Goal: Task Accomplishment & Management: Manage account settings

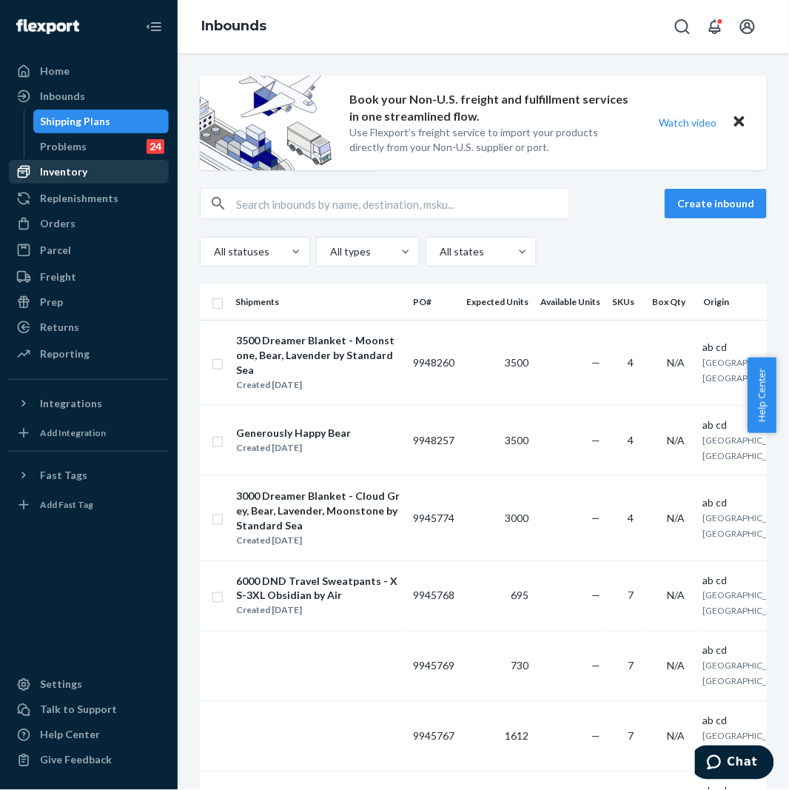
click at [98, 169] on div "Inventory" at bounding box center [88, 171] width 157 height 21
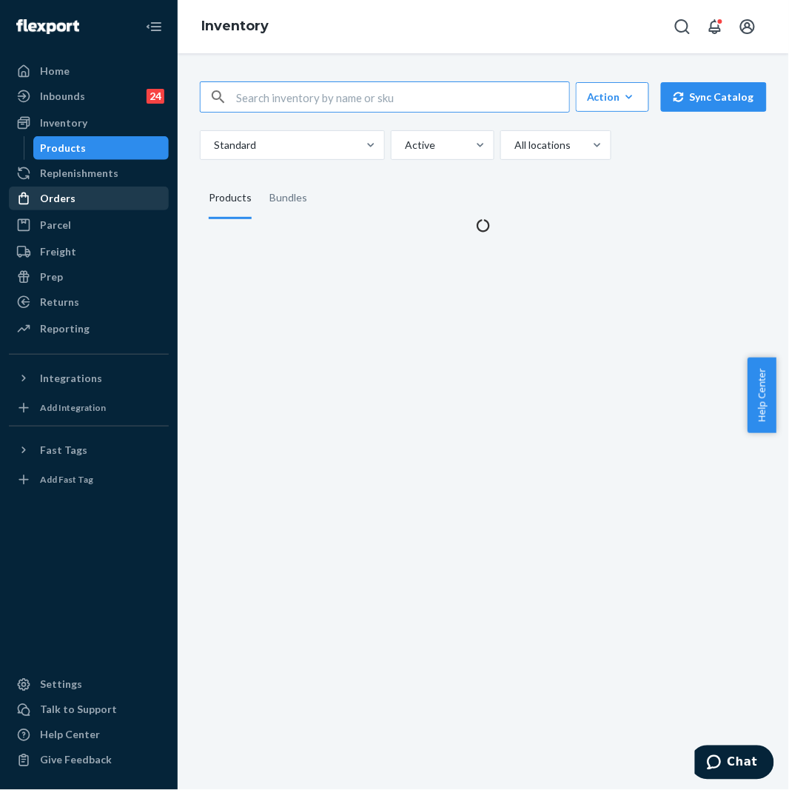
click at [81, 193] on div "Orders" at bounding box center [88, 198] width 157 height 21
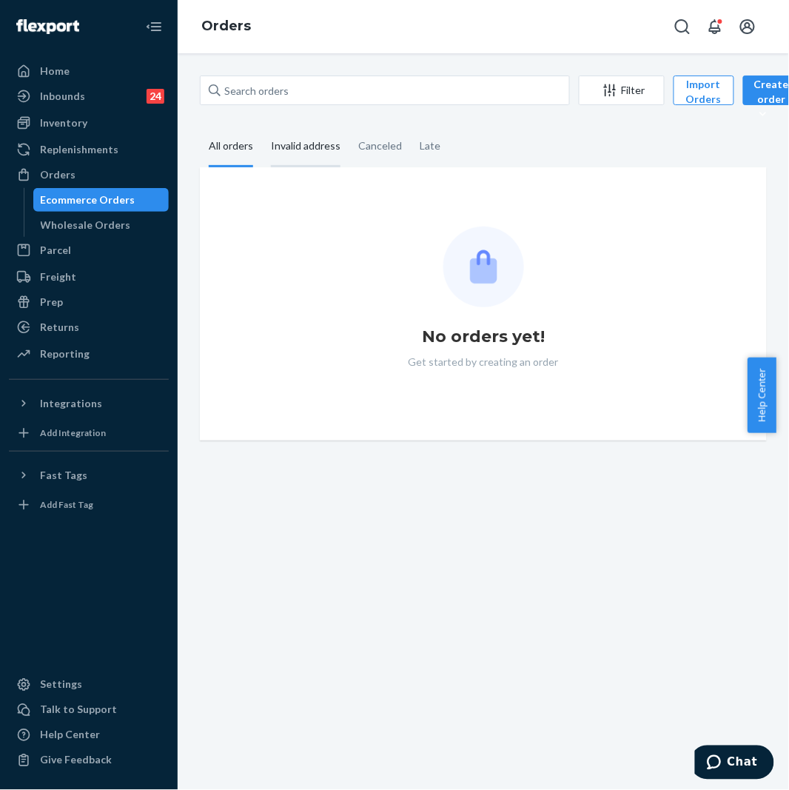
click at [304, 138] on div "Invalid address" at bounding box center [306, 147] width 70 height 41
click at [262, 127] on input "Invalid address" at bounding box center [262, 127] width 0 height 0
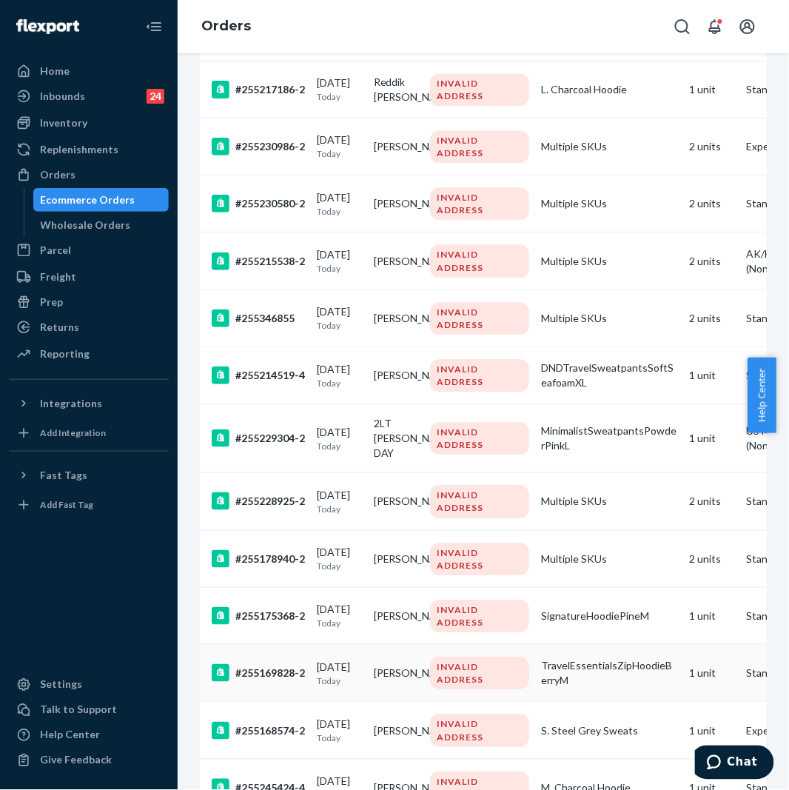
scroll to position [986, 0]
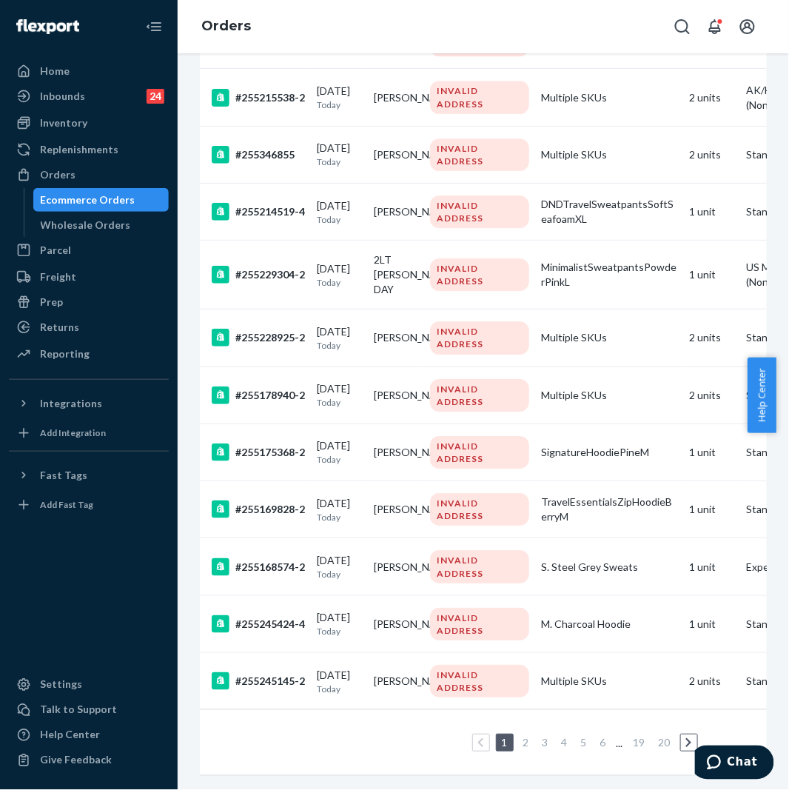
click at [522, 736] on link "2" at bounding box center [526, 742] width 12 height 13
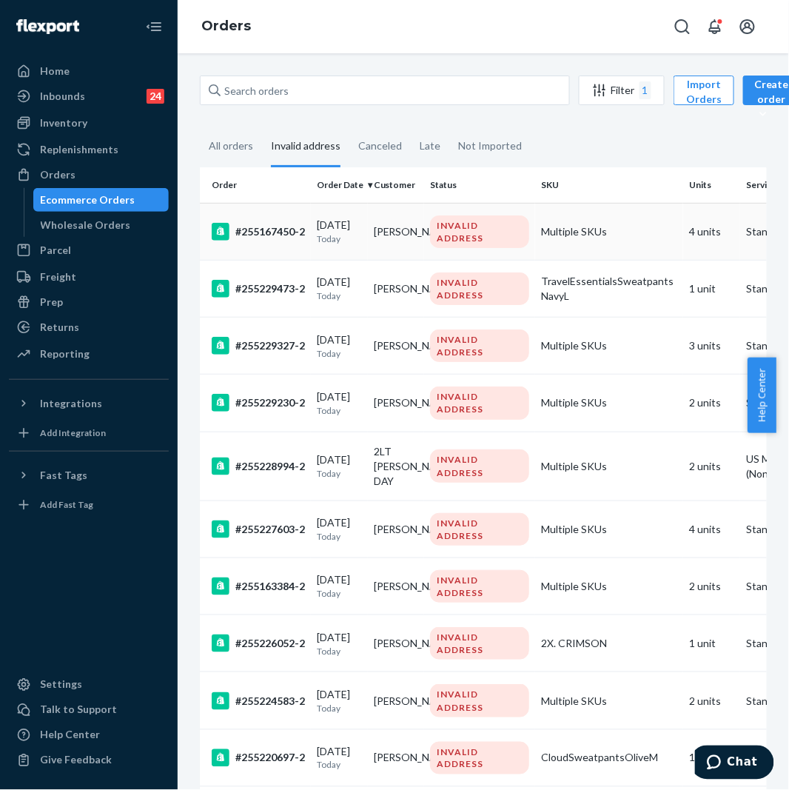
click at [272, 223] on div "#255167450-2" at bounding box center [258, 232] width 93 height 18
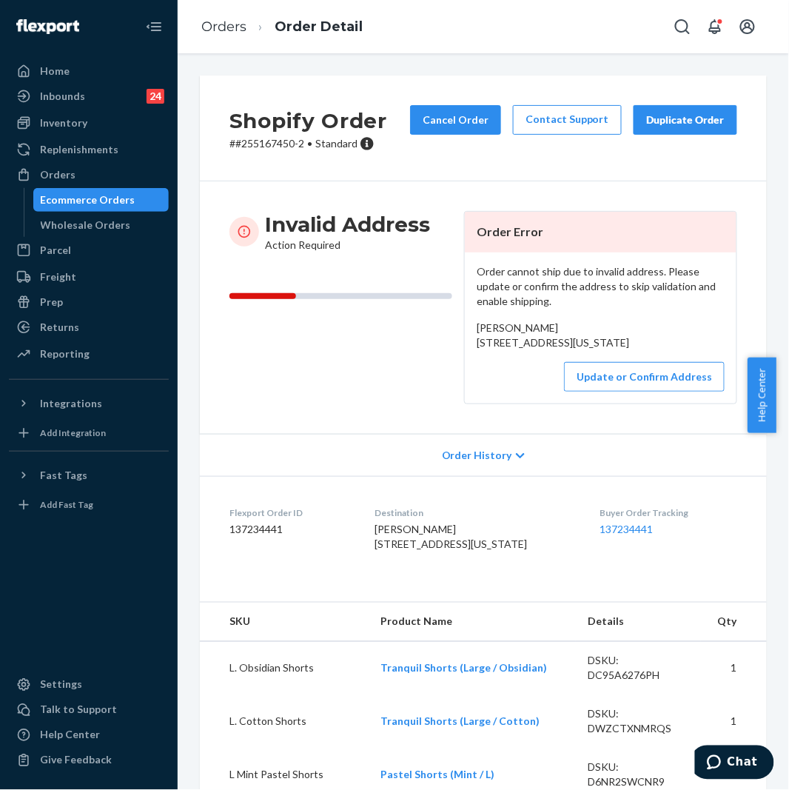
click at [279, 144] on p "# #255167450-2 • Standard" at bounding box center [308, 143] width 158 height 15
copy p "255167450"
click at [668, 391] on button "Update or Confirm Address" at bounding box center [644, 377] width 161 height 30
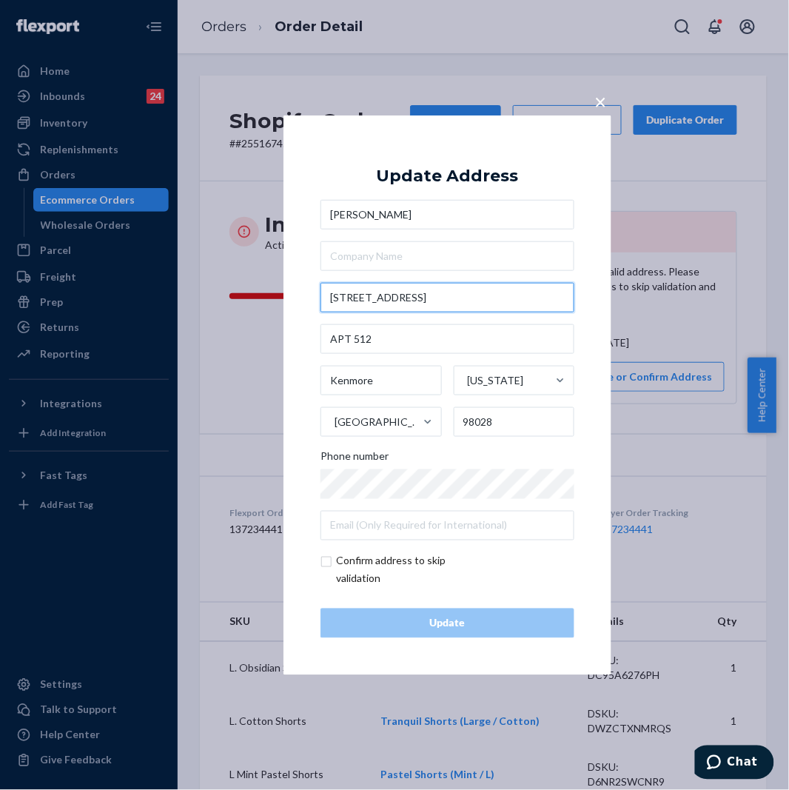
click at [451, 289] on input "[STREET_ADDRESS]" at bounding box center [447, 298] width 254 height 30
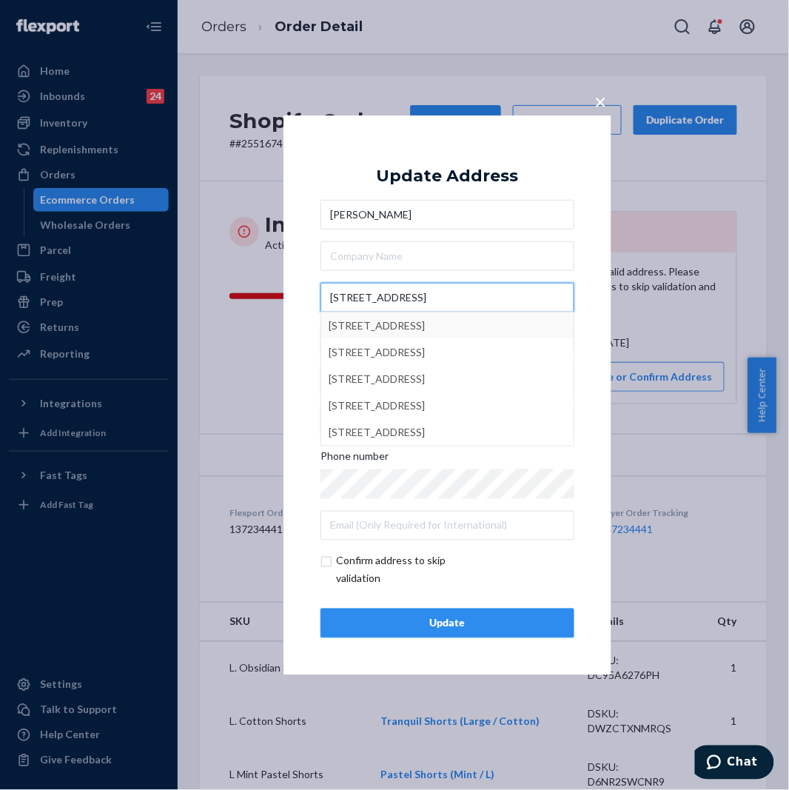
type input "[STREET_ADDRESS]"
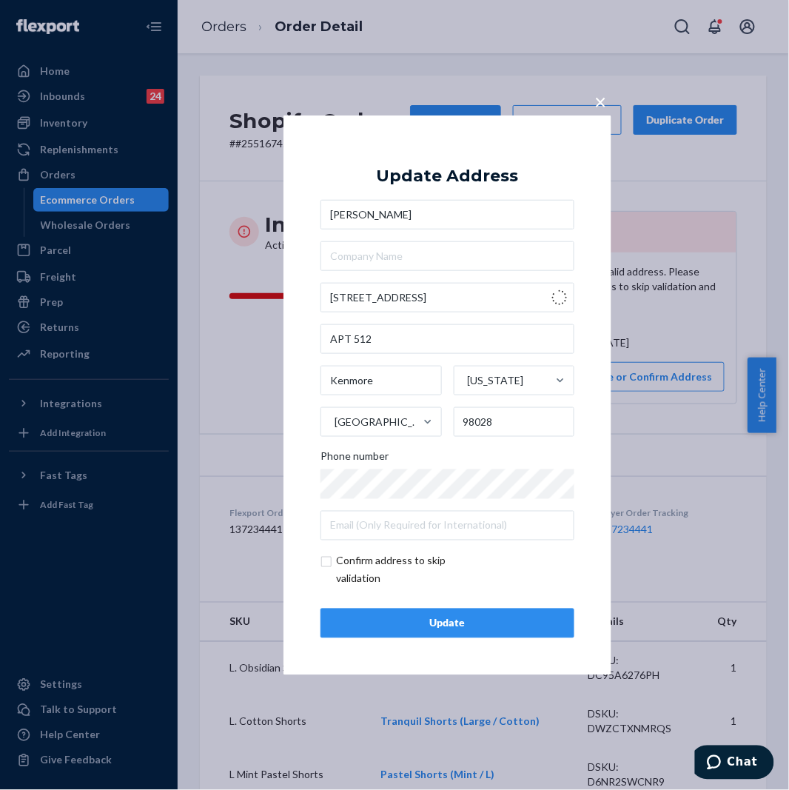
type input "[GEOGRAPHIC_DATA]"
click at [393, 335] on input "text" at bounding box center [447, 339] width 254 height 30
type input "Apt 512"
click at [395, 640] on div "× Update Address [GEOGRAPHIC_DATA][STREET_ADDRESS][US_STATE] Phone number Confi…" at bounding box center [447, 394] width 328 height 559
click at [429, 625] on div "Update" at bounding box center [447, 623] width 229 height 15
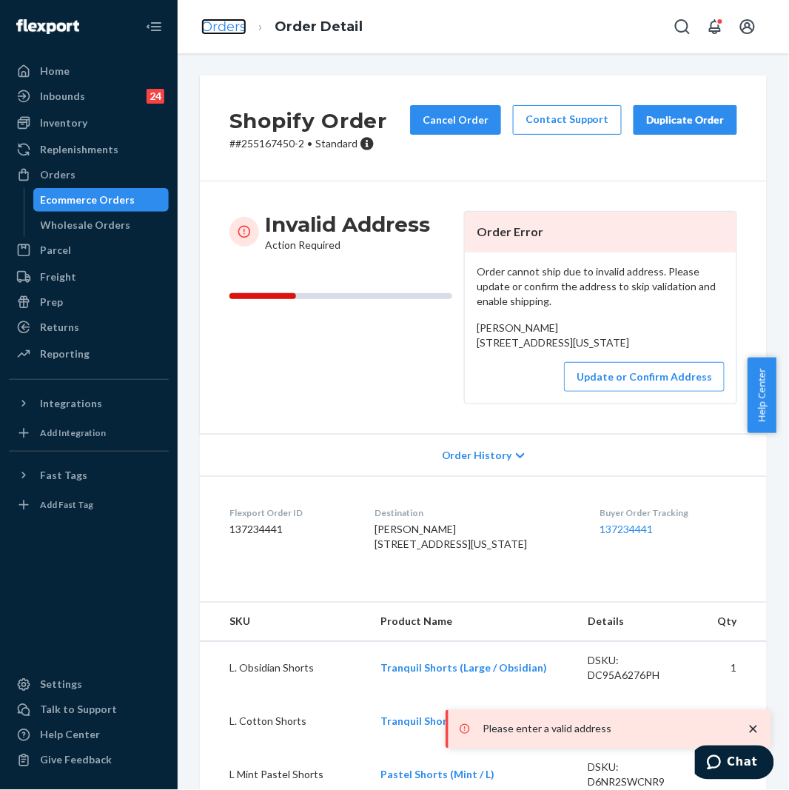
click at [235, 23] on link "Orders" at bounding box center [223, 26] width 45 height 16
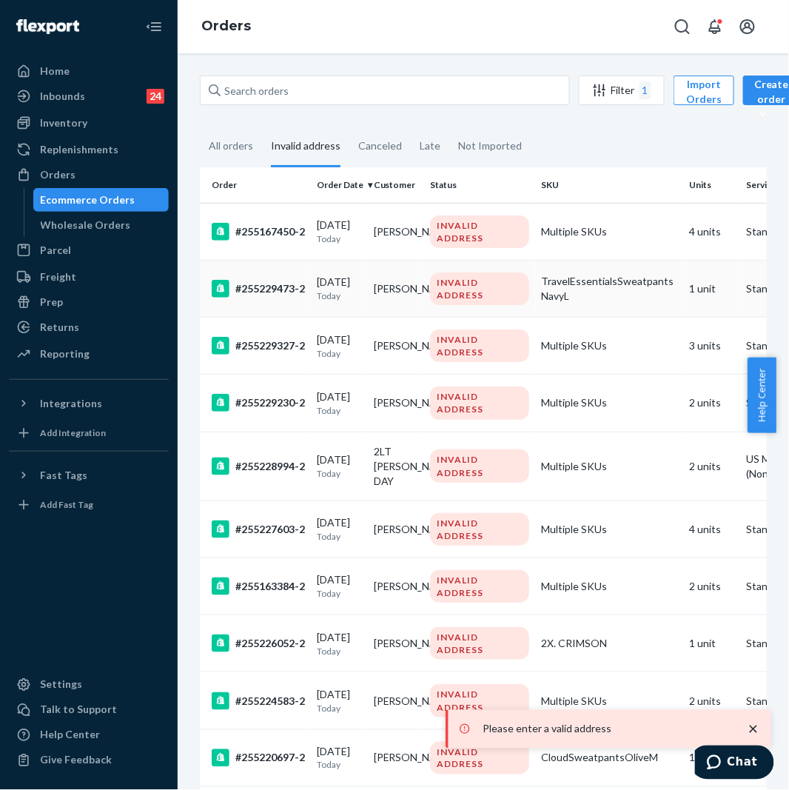
click at [261, 280] on div "#255229473-2" at bounding box center [258, 289] width 93 height 18
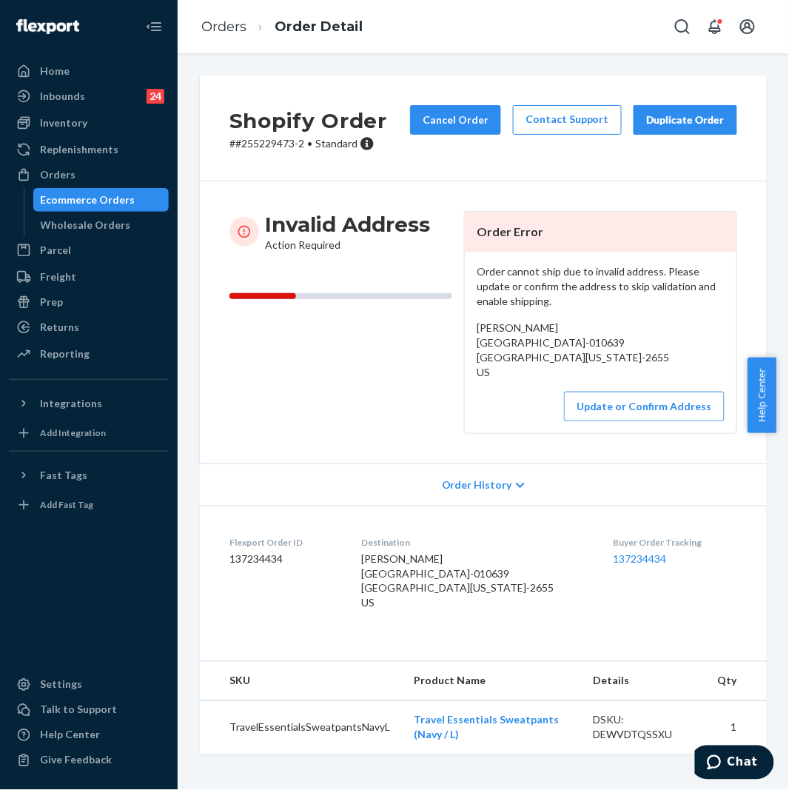
click at [260, 148] on p "# #255229473-2 • Standard" at bounding box center [308, 143] width 158 height 15
copy p "255229473"
click at [636, 419] on button "Update or Confirm Address" at bounding box center [644, 406] width 161 height 30
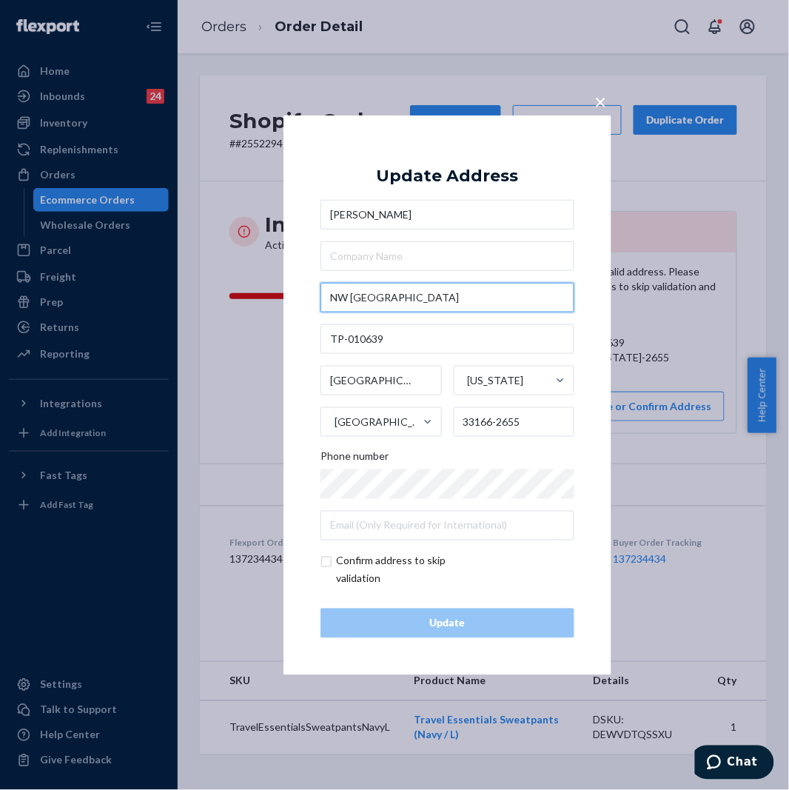
click at [429, 298] on input "NW [GEOGRAPHIC_DATA]" at bounding box center [447, 298] width 254 height 30
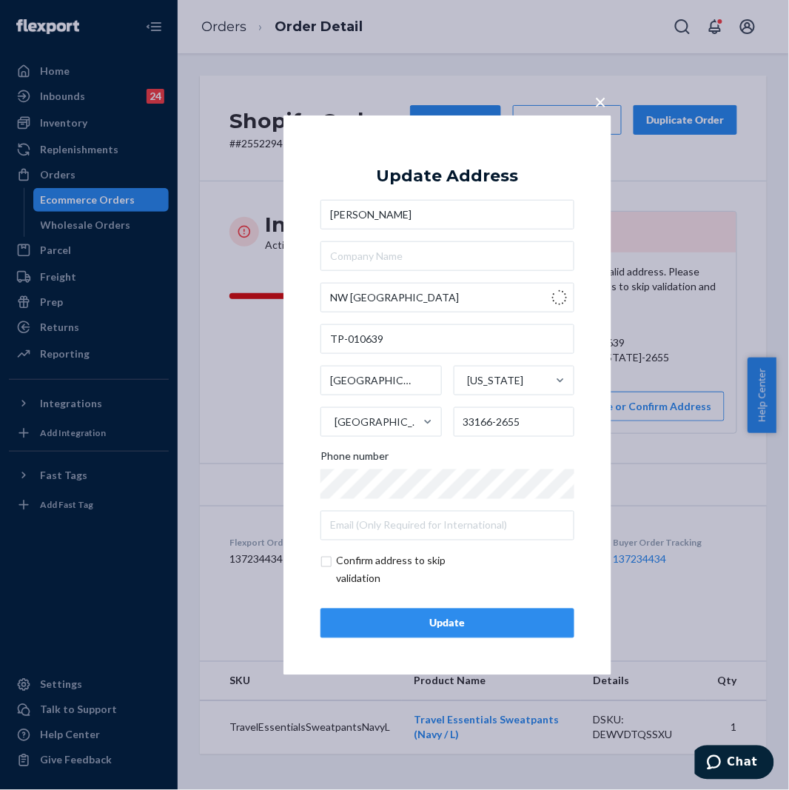
type input "NW [GEOGRAPHIC_DATA]"
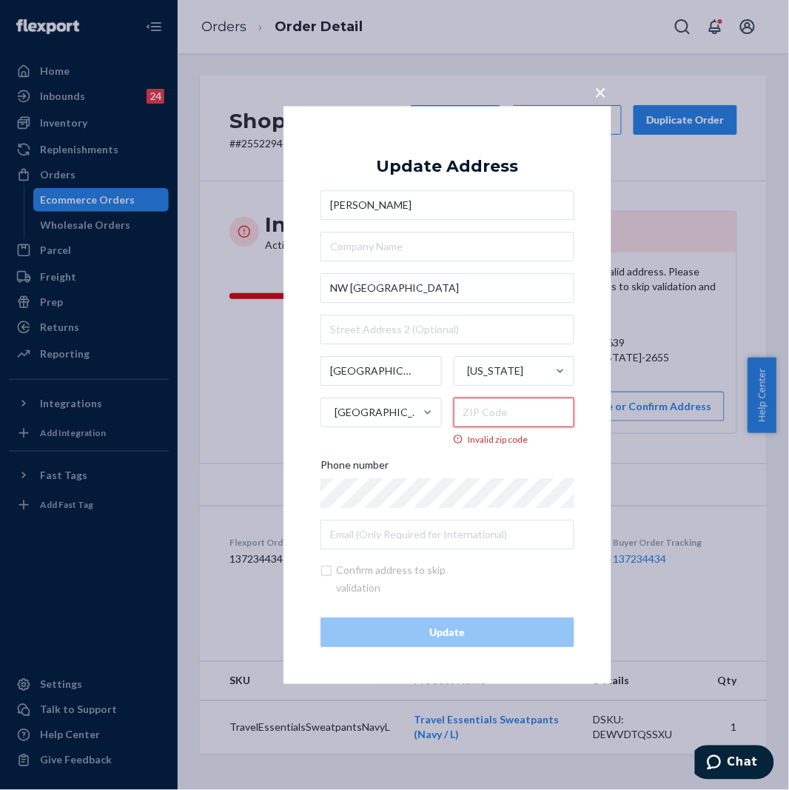
click at [508, 412] on input "Invalid zip code" at bounding box center [514, 412] width 121 height 30
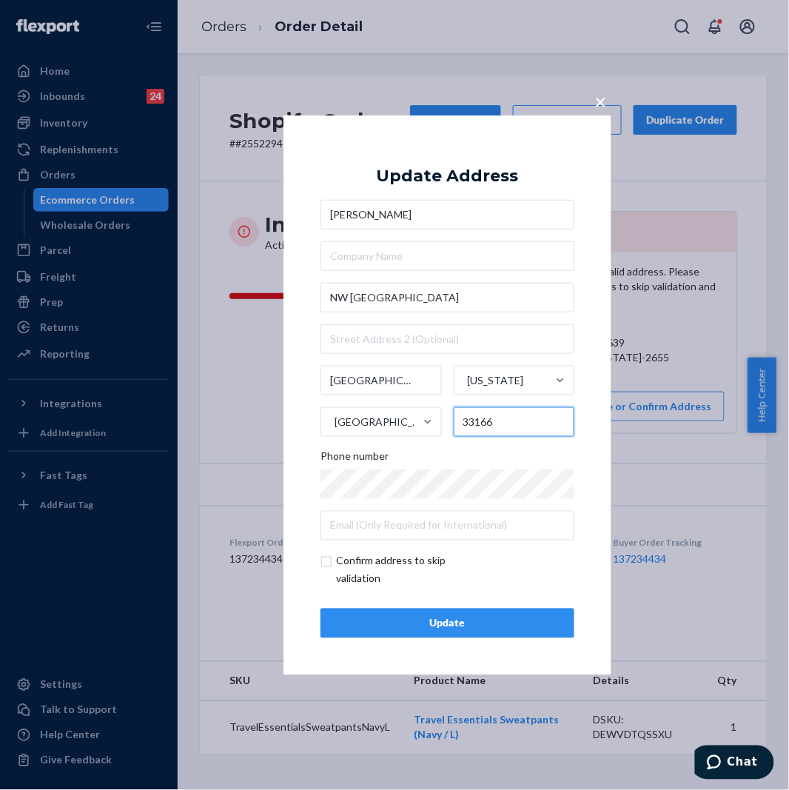
type input "33166"
click at [426, 623] on div "Update" at bounding box center [447, 623] width 229 height 15
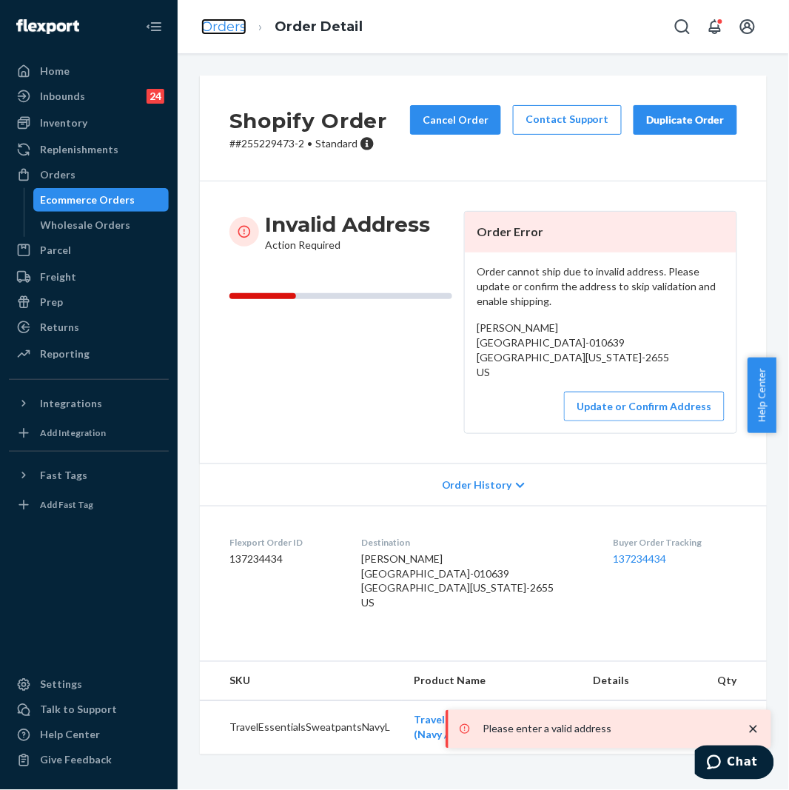
click at [227, 27] on link "Orders" at bounding box center [223, 26] width 45 height 16
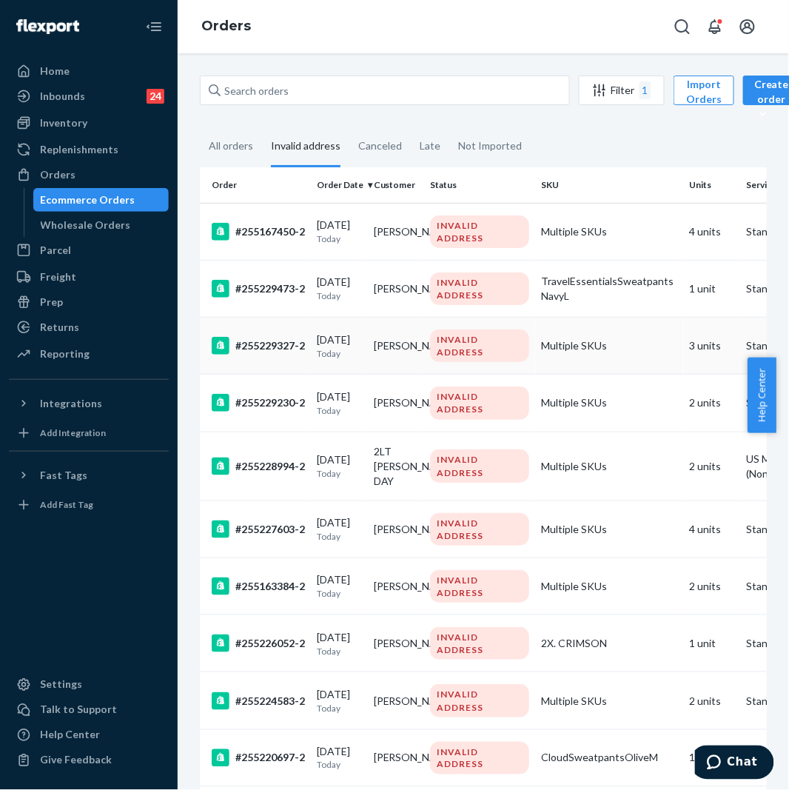
click at [275, 337] on div "#255229327-2" at bounding box center [258, 346] width 93 height 18
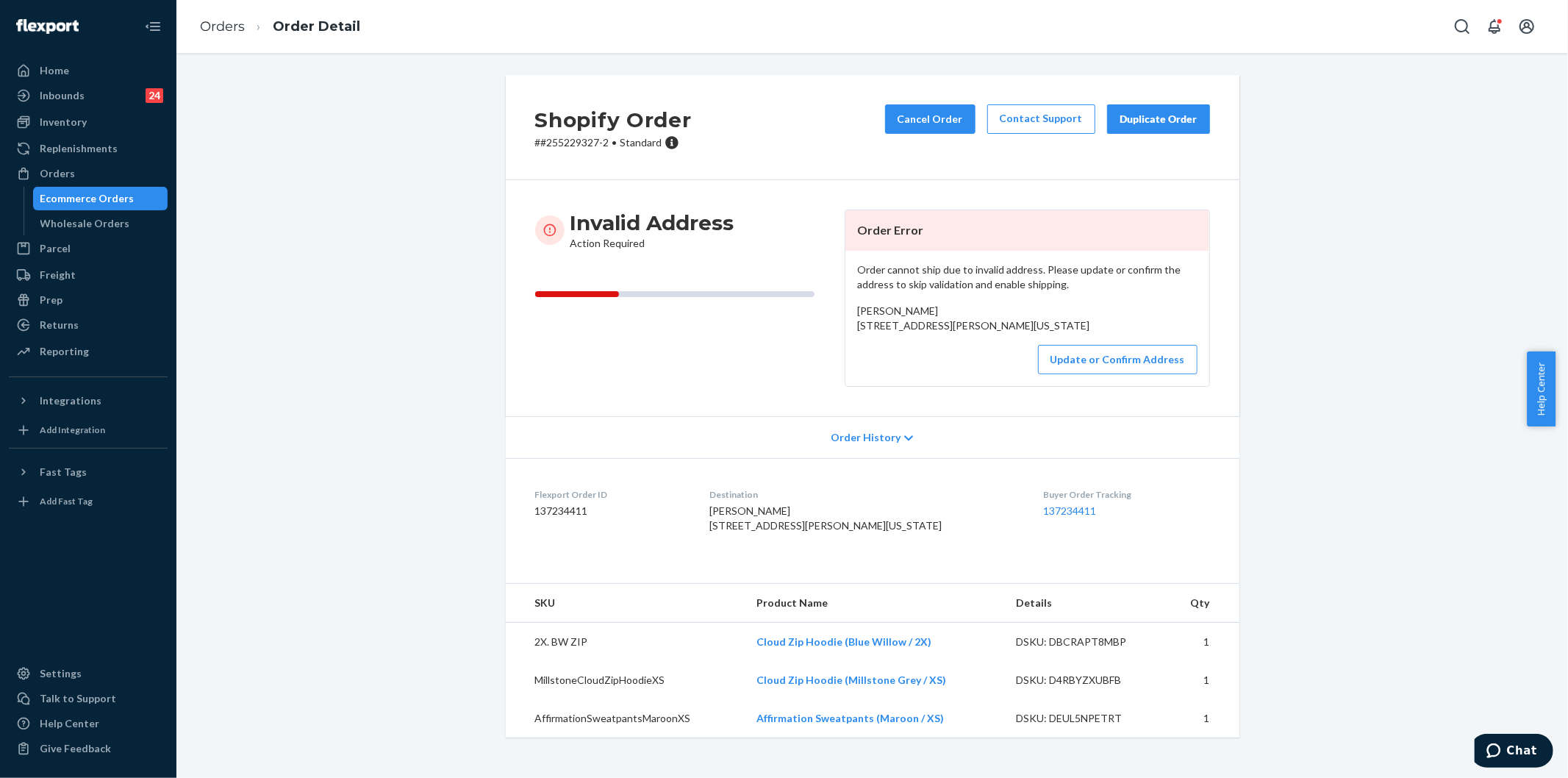
click at [445, 266] on div "Shopify Order # #255229327-2 • Standard Cancel Order Contact Support Duplicate …" at bounding box center [872, 414] width 1370 height 680
